Goal: Task Accomplishment & Management: Understand process/instructions

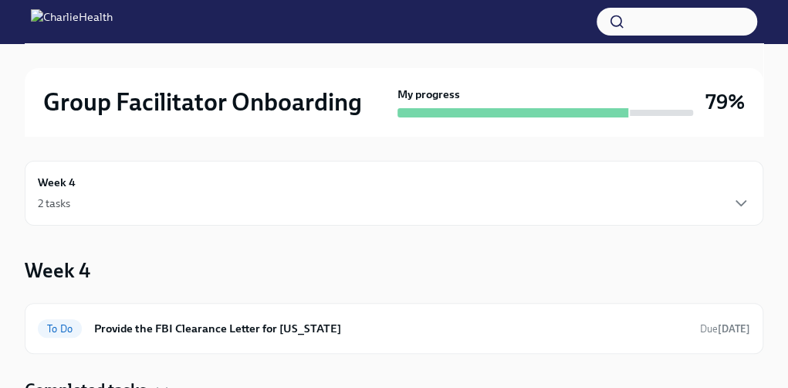
click at [56, 182] on h6 "Week 4" at bounding box center [57, 182] width 38 height 17
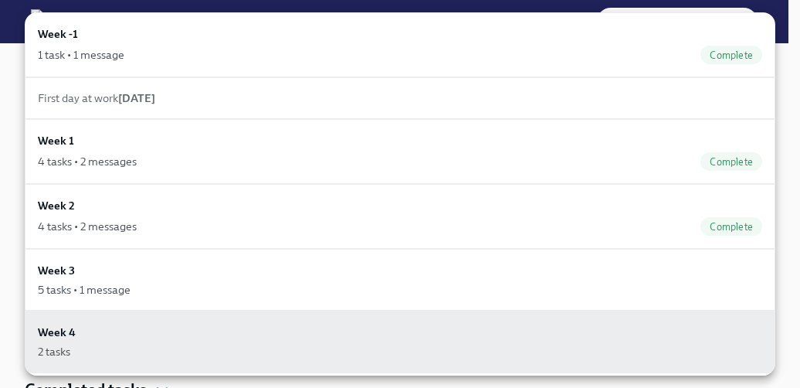
click at [395, 45] on link "Week -1 1 task • 1 message Complete" at bounding box center [400, 44] width 751 height 65
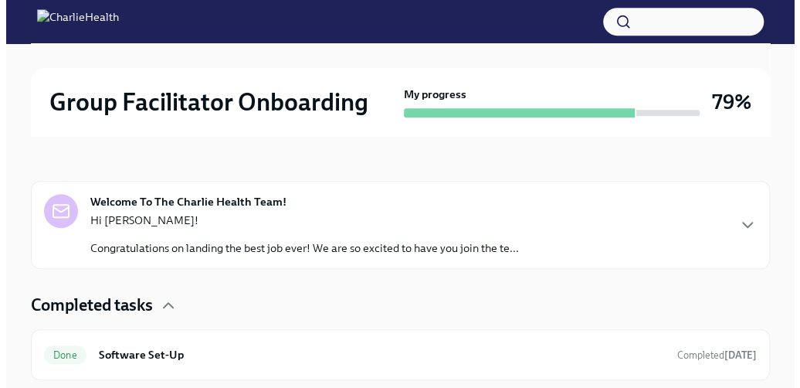
scroll to position [127, 0]
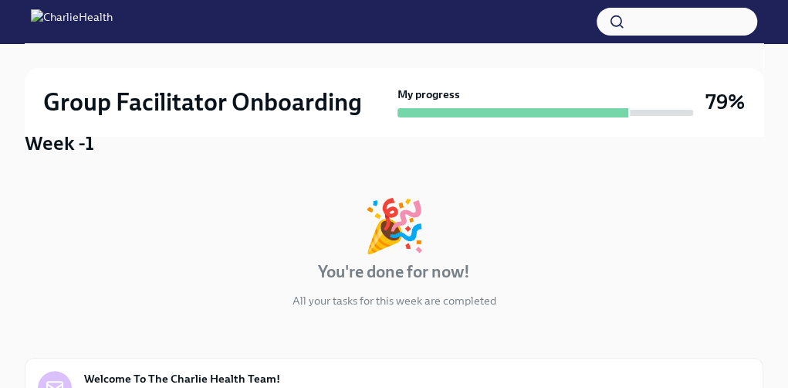
click at [57, 55] on h6 "Week -1" at bounding box center [58, 54] width 40 height 17
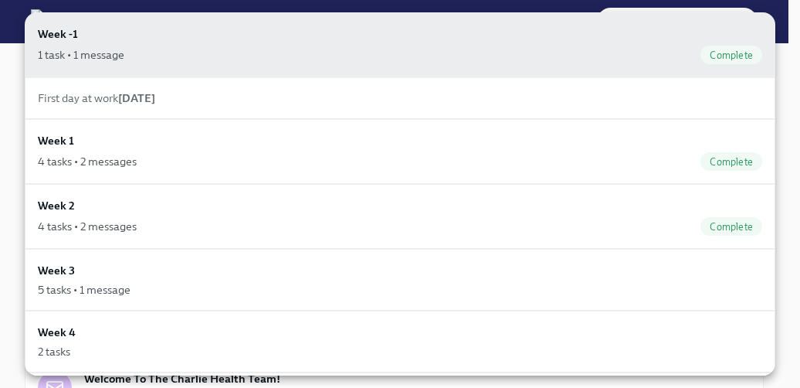
click at [395, 151] on link "Week 1 4 tasks • 2 messages Complete" at bounding box center [400, 151] width 751 height 65
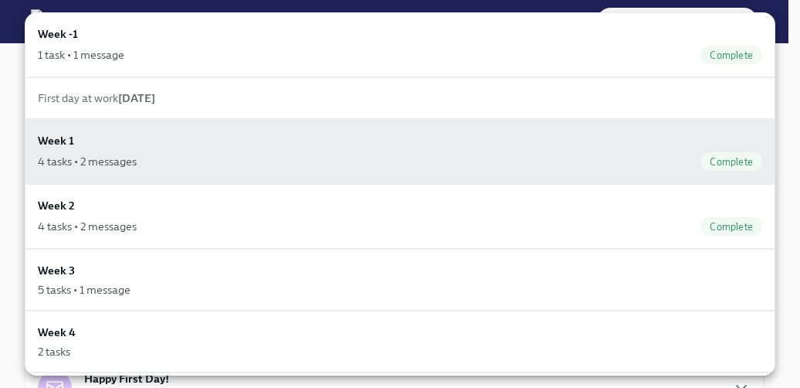
click at [395, 215] on link "Week 2 4 tasks • 2 messages Complete" at bounding box center [400, 216] width 751 height 65
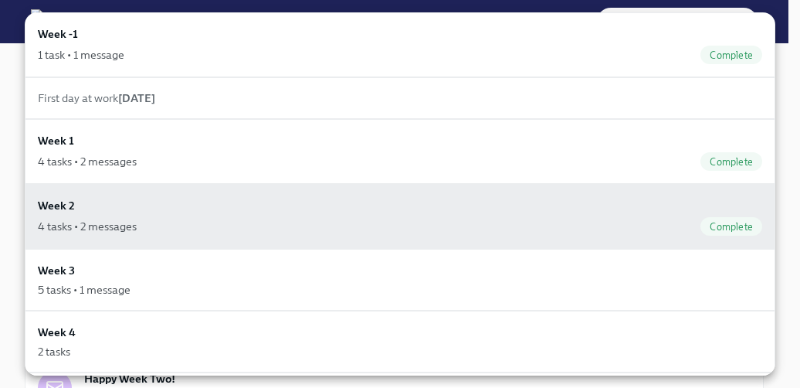
scroll to position [158, 0]
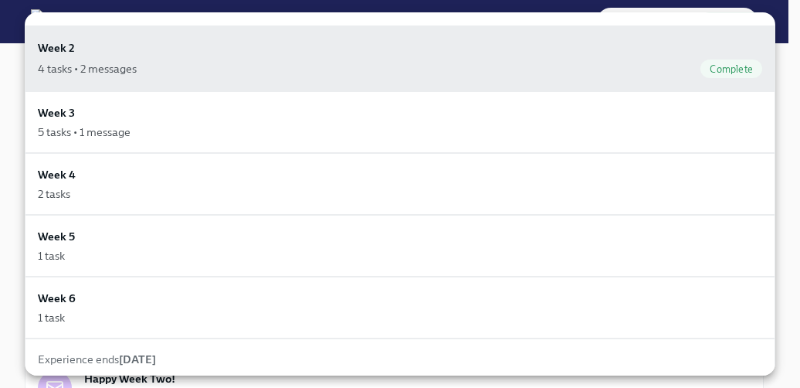
click at [395, 242] on link "Week 5 1 task" at bounding box center [400, 246] width 751 height 62
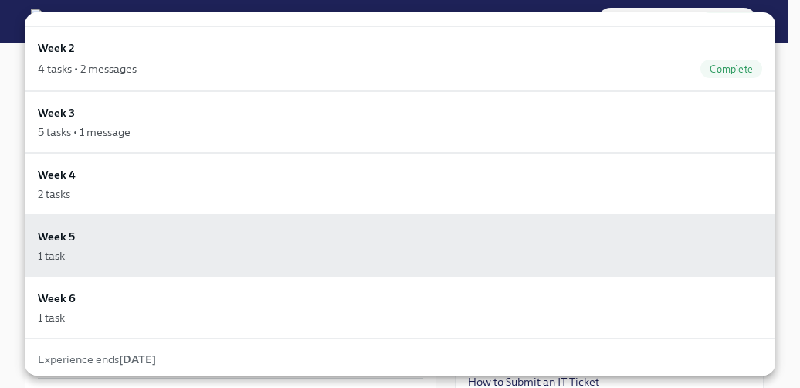
click at [395, 303] on link "Week 6 1 task" at bounding box center [400, 307] width 751 height 62
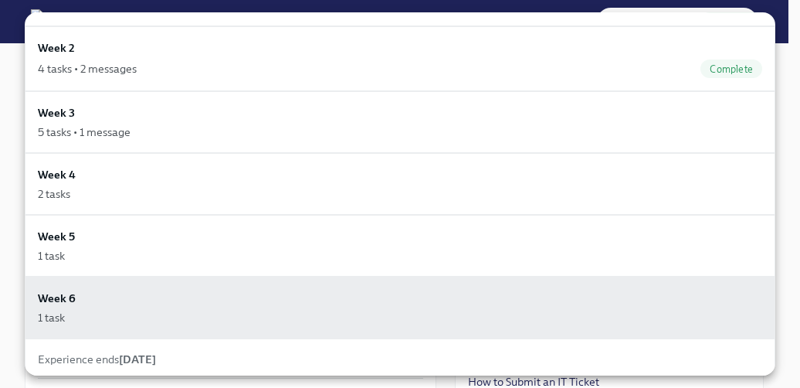
click at [395, 181] on link "Week 4 2 tasks" at bounding box center [400, 184] width 751 height 62
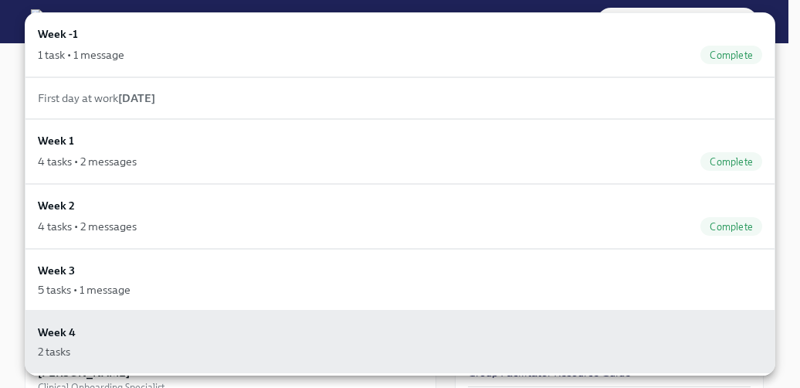
click at [395, 215] on link "Week 2 4 tasks • 2 messages Complete" at bounding box center [400, 216] width 751 height 65
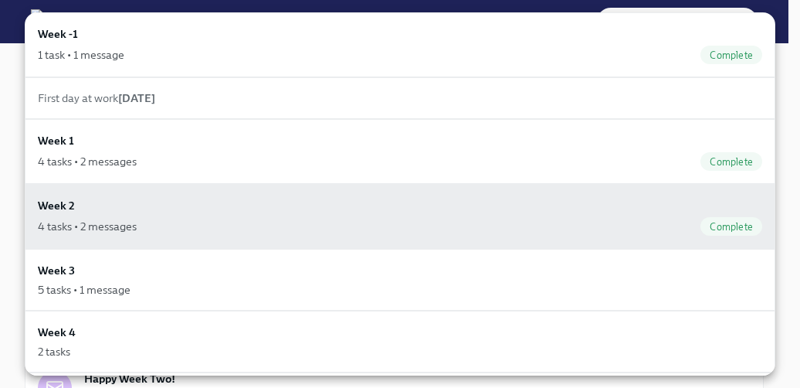
click at [395, 277] on link "Week 3 5 tasks • 1 message" at bounding box center [400, 280] width 751 height 62
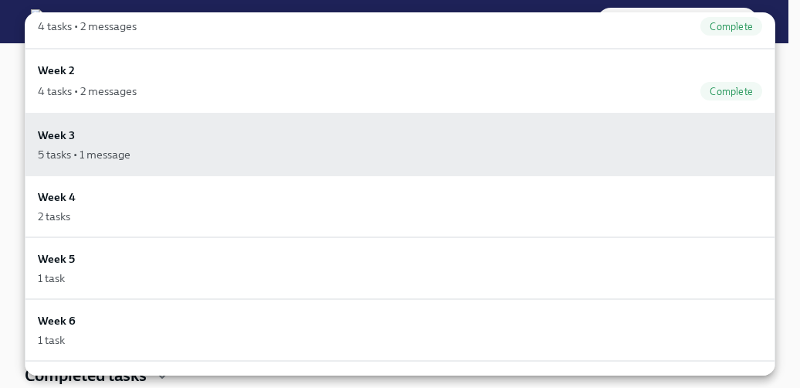
scroll to position [158, 0]
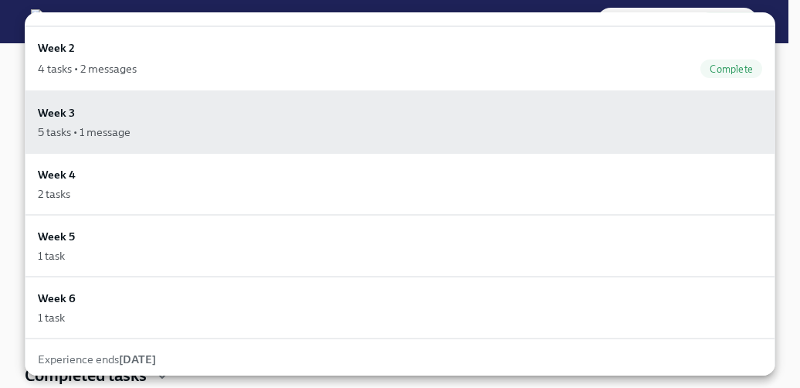
click at [395, 120] on link "Week 3 5 tasks • 1 message" at bounding box center [400, 122] width 751 height 62
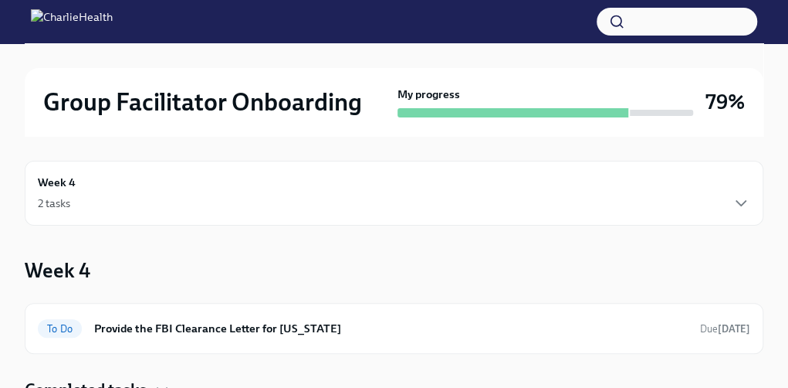
scroll to position [185, 0]
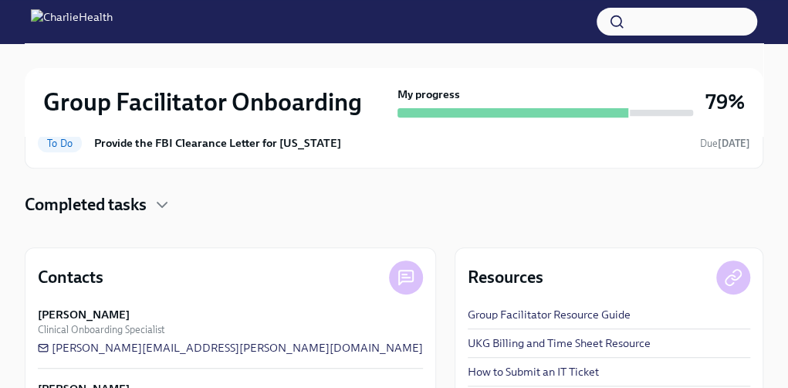
click at [395, 204] on div "Completed tasks" at bounding box center [394, 204] width 739 height 23
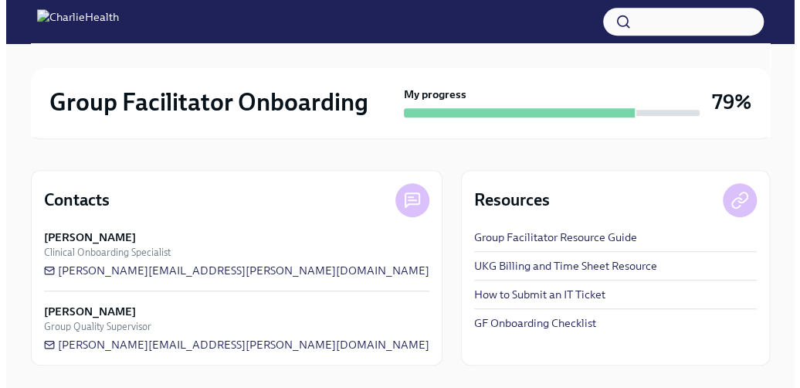
scroll to position [127, 0]
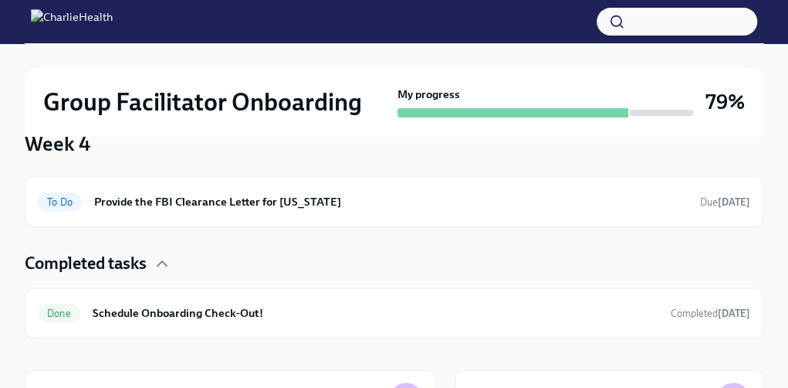
click at [56, 55] on h6 "Week 4" at bounding box center [57, 55] width 38 height 17
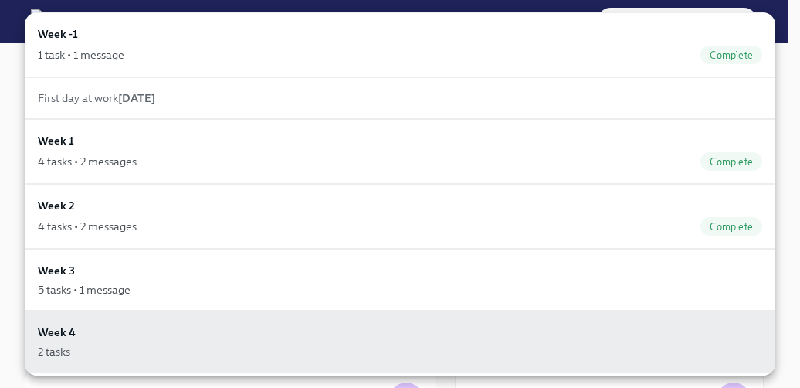
click at [395, 277] on link "Week 3 5 tasks • 1 message" at bounding box center [400, 280] width 751 height 62
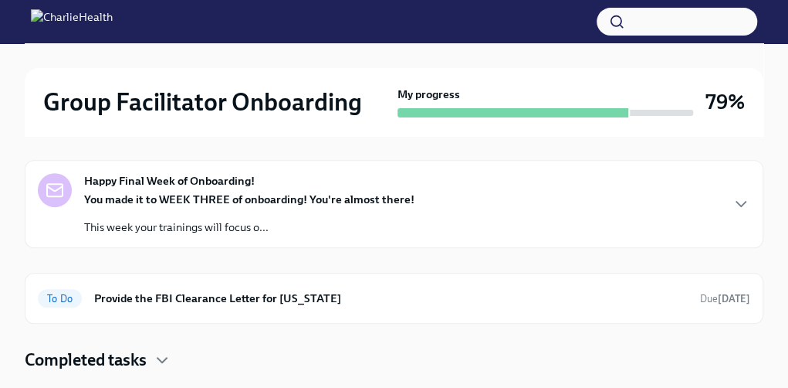
scroll to position [297, 0]
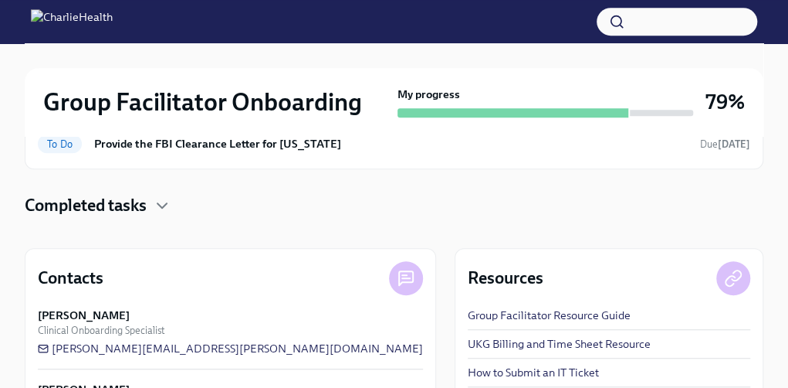
click at [395, 204] on div "Completed tasks" at bounding box center [394, 205] width 739 height 23
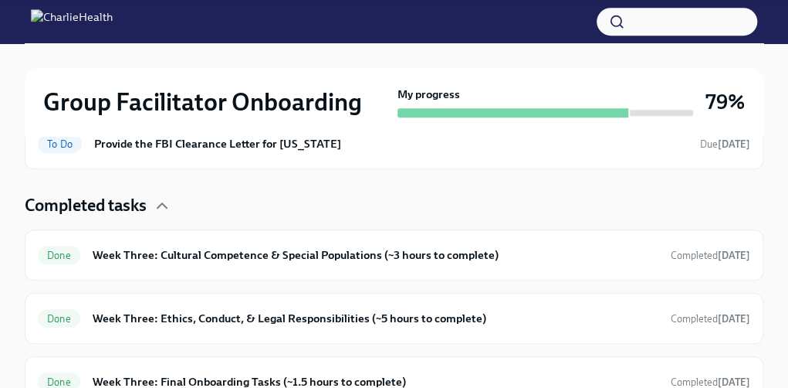
scroll to position [476, 0]
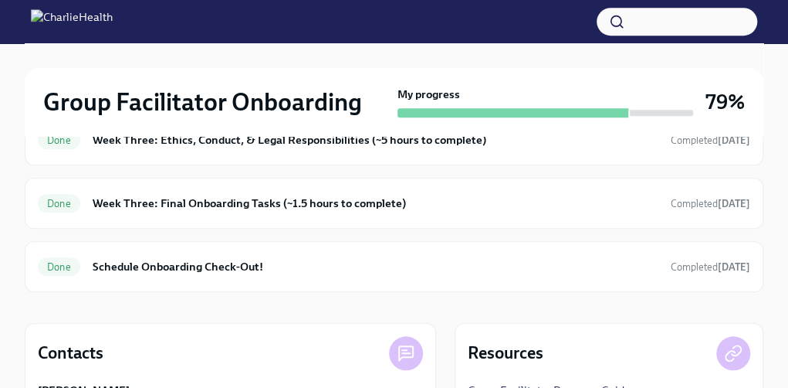
click link "Done Week Three: Cultural Competence & Special Populations (~3 hours to complet…" at bounding box center [394, 76] width 713 height 25
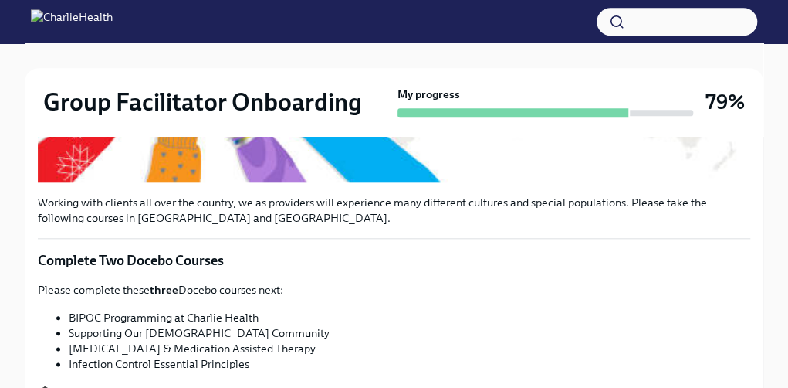
scroll to position [692, 0]
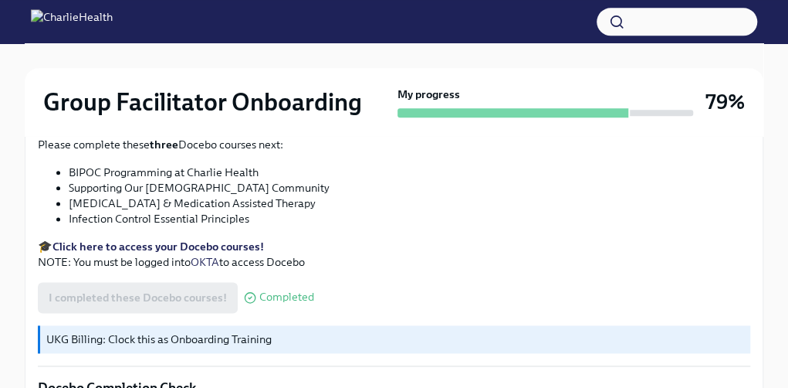
click at [191, 255] on link "OKTA" at bounding box center [205, 262] width 29 height 14
